Goal: Information Seeking & Learning: Learn about a topic

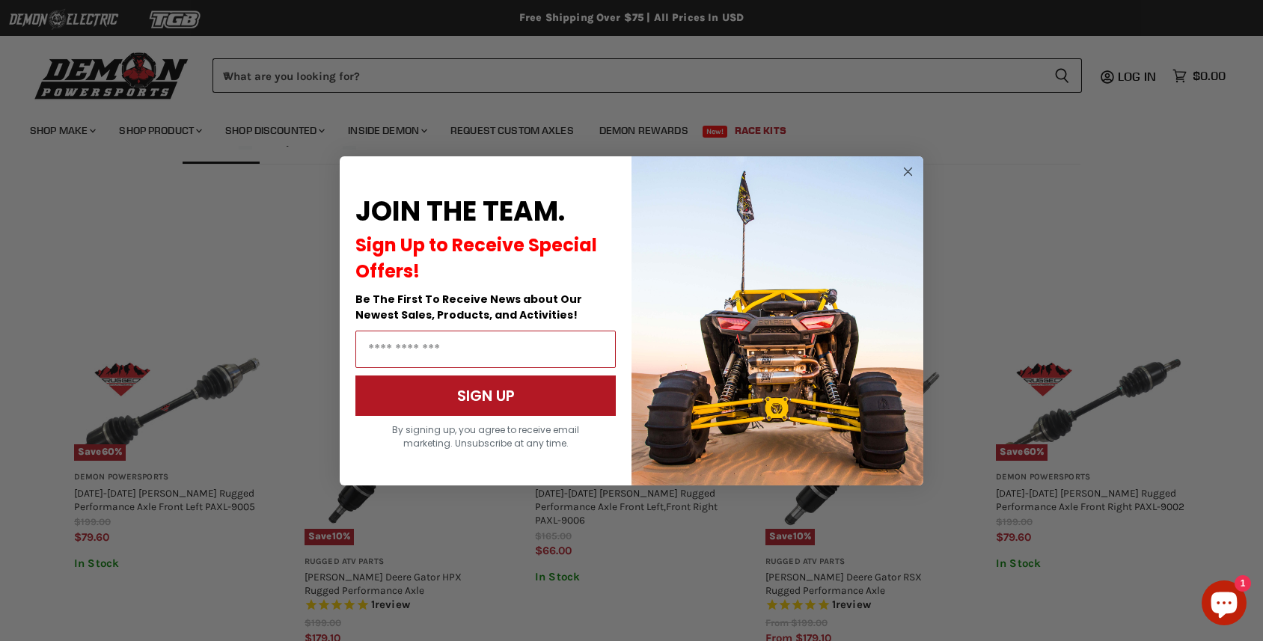
scroll to position [1115, 0]
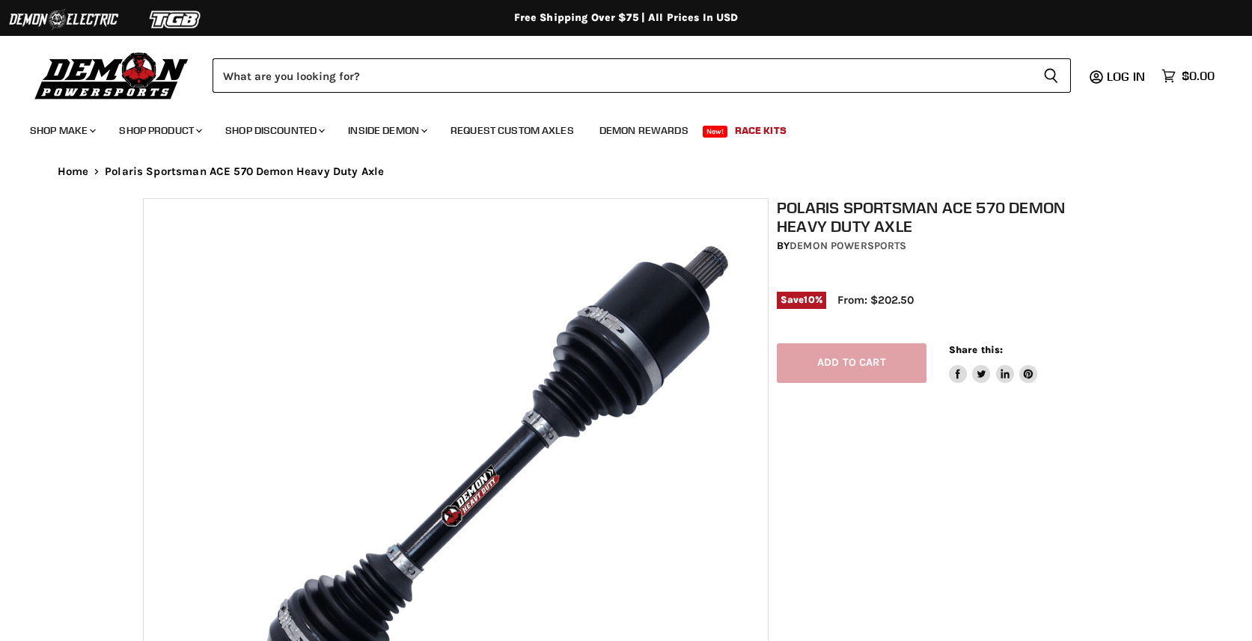
select select "******"
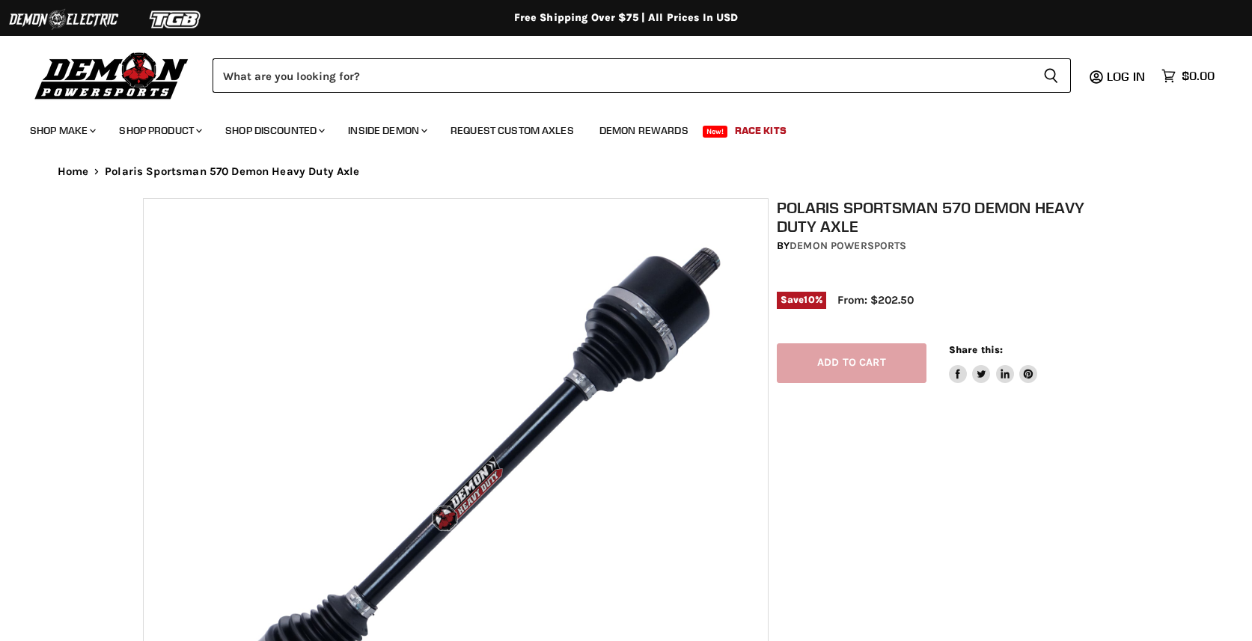
select select "******"
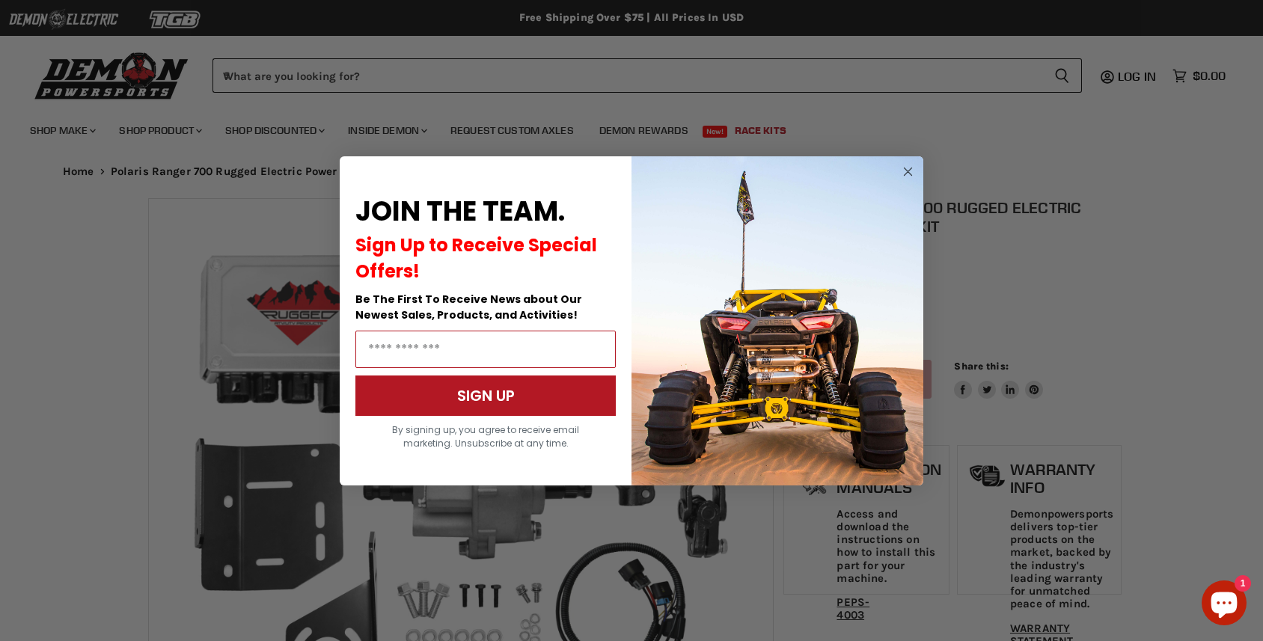
select select "******"
